Goal: Communication & Community: Answer question/provide support

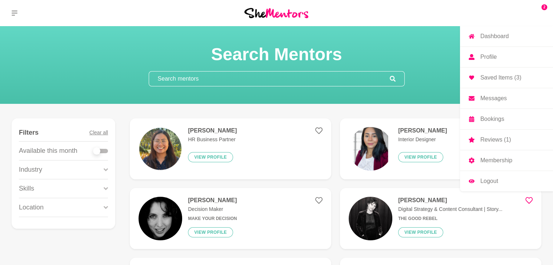
click at [546, 5] on span "2" at bounding box center [544, 7] width 6 height 6
click at [497, 99] on p "Messages" at bounding box center [493, 99] width 27 height 6
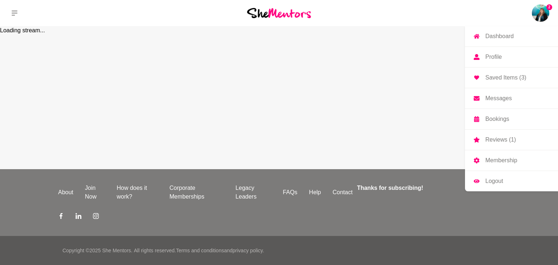
click at [488, 105] on link "Messages" at bounding box center [511, 98] width 93 height 20
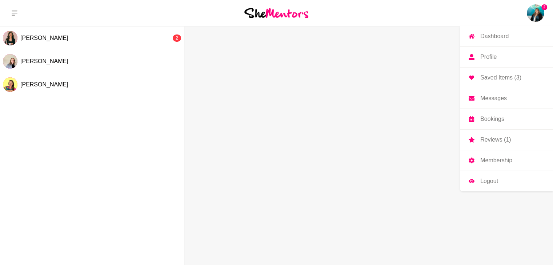
click at [493, 96] on p "Messages" at bounding box center [493, 99] width 27 height 6
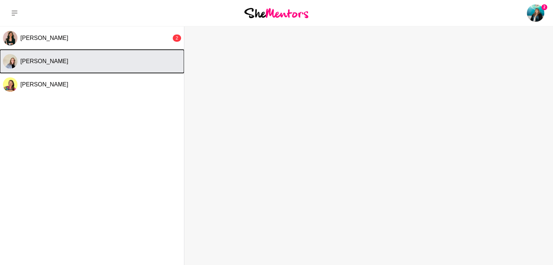
click at [49, 61] on span "[PERSON_NAME]" at bounding box center [44, 61] width 48 height 6
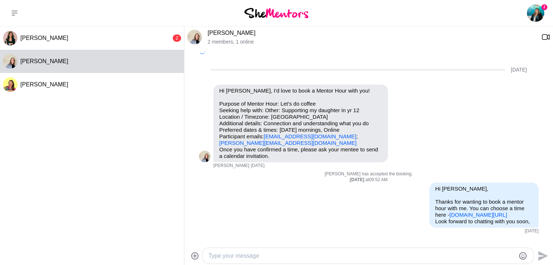
scroll to position [164, 0]
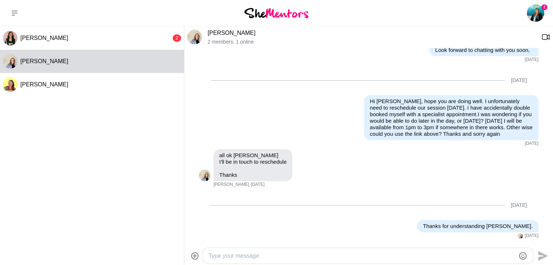
click at [249, 252] on textarea "Type your message" at bounding box center [361, 256] width 307 height 9
paste textarea "[URL][DOMAIN_NAME]"
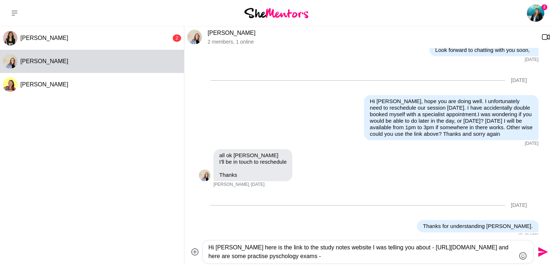
paste textarea "[URL][DOMAIN_NAME]"
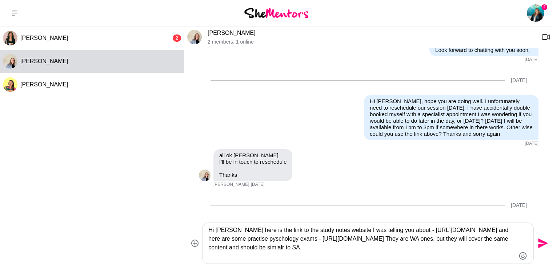
click at [225, 257] on textarea "Hi [PERSON_NAME] here is the link to the study notes website I was telling you …" at bounding box center [361, 243] width 307 height 35
click at [258, 253] on textarea "Hi [PERSON_NAME] here is the link to the study notes website I was telling you …" at bounding box center [361, 243] width 307 height 35
paste textarea "[URL][DOMAIN_NAME]"
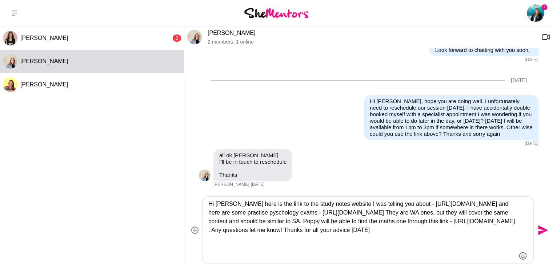
click at [519, 231] on div "Hi [PERSON_NAME] here is the link to the study notes website I was telling you …" at bounding box center [368, 230] width 331 height 67
click at [238, 249] on textarea "Hi [PERSON_NAME] here is the link to the study notes website I was telling you …" at bounding box center [361, 230] width 307 height 61
click at [240, 248] on textarea "Hi [PERSON_NAME] here is the link to the study notes website I was telling you …" at bounding box center [361, 230] width 307 height 61
type textarea "Hi [PERSON_NAME] here is the link to the study notes website I was telling you …"
click at [539, 231] on icon "Send" at bounding box center [542, 231] width 12 height 12
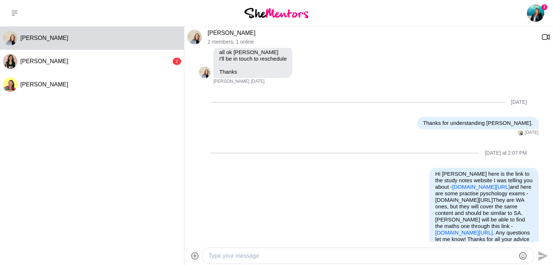
scroll to position [313, 0]
